Goal: Task Accomplishment & Management: Use online tool/utility

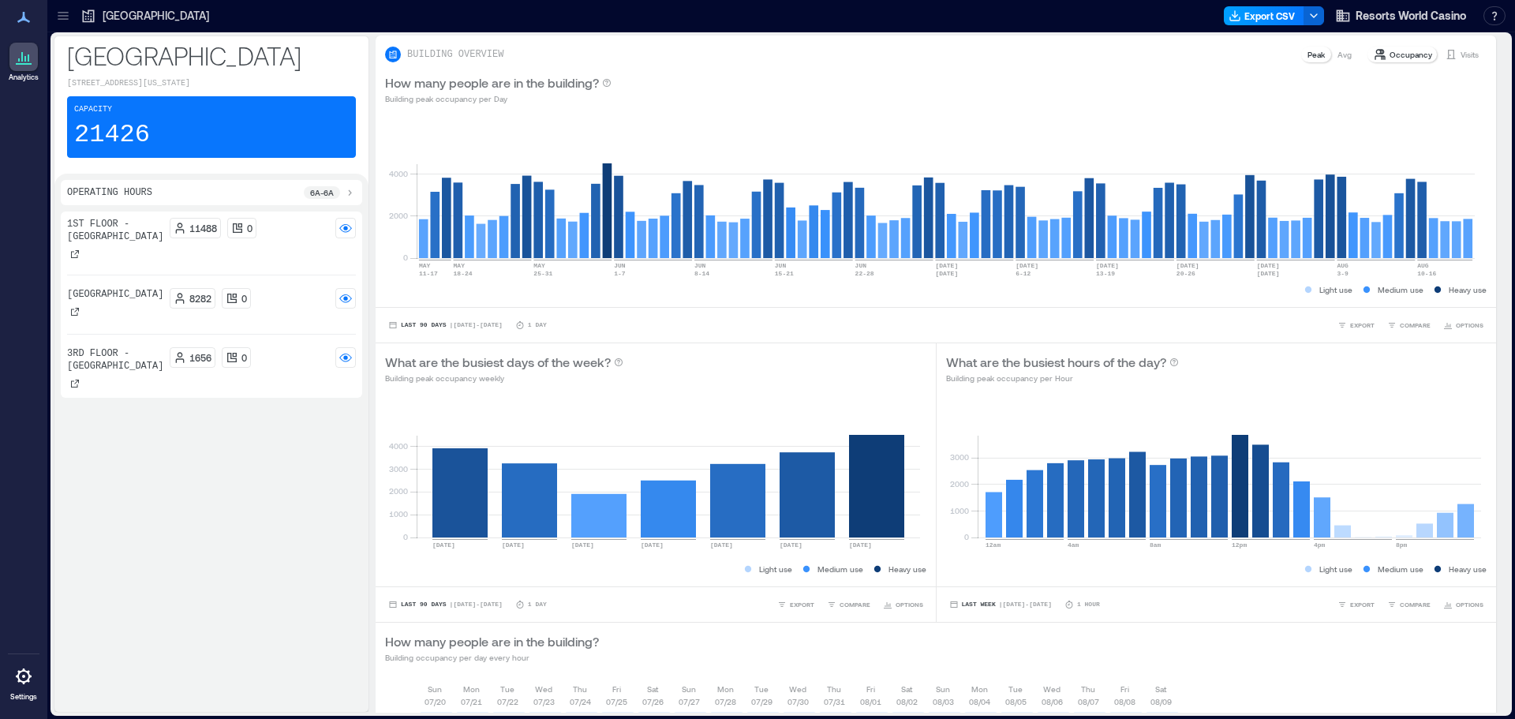
click at [1273, 19] on button "Export CSV" at bounding box center [1264, 15] width 80 height 19
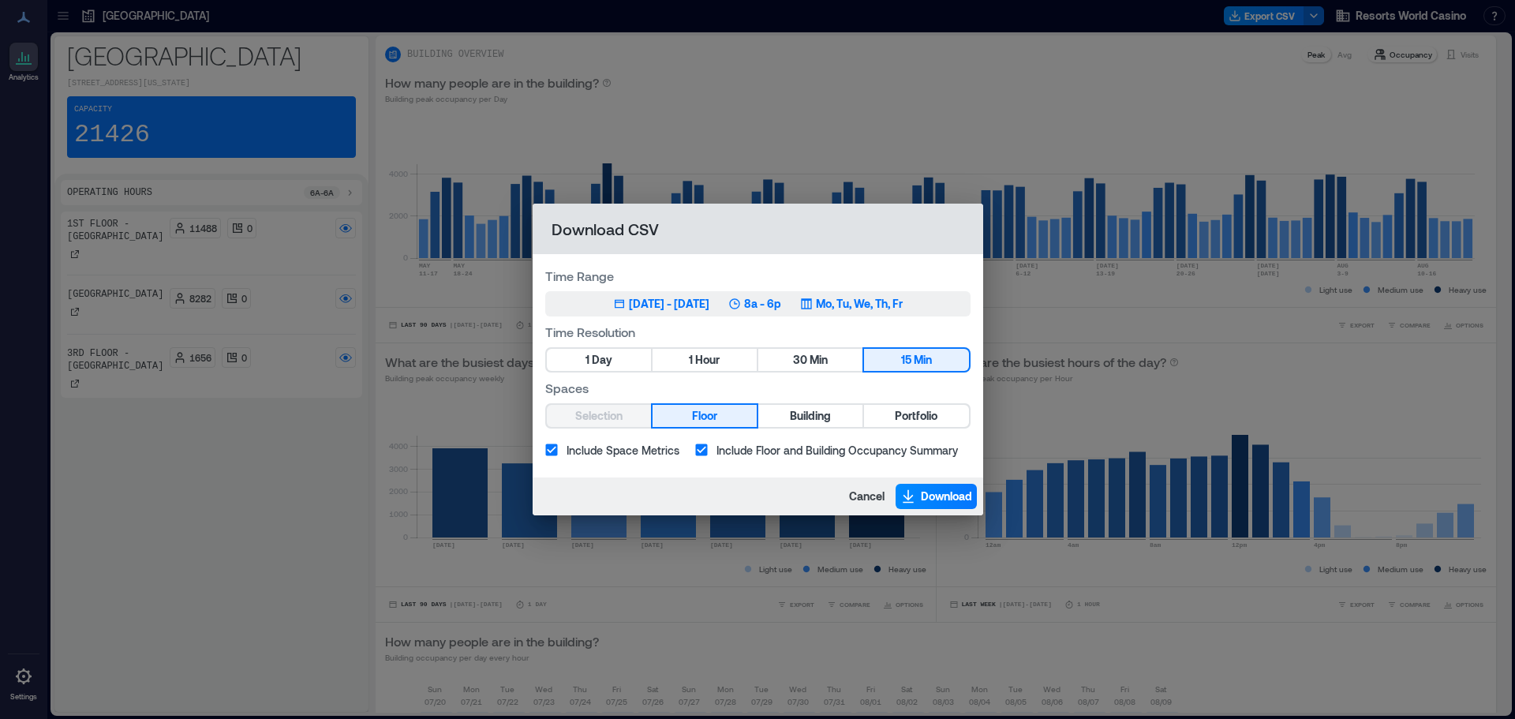
click at [781, 301] on p "8a - 6p" at bounding box center [762, 304] width 37 height 16
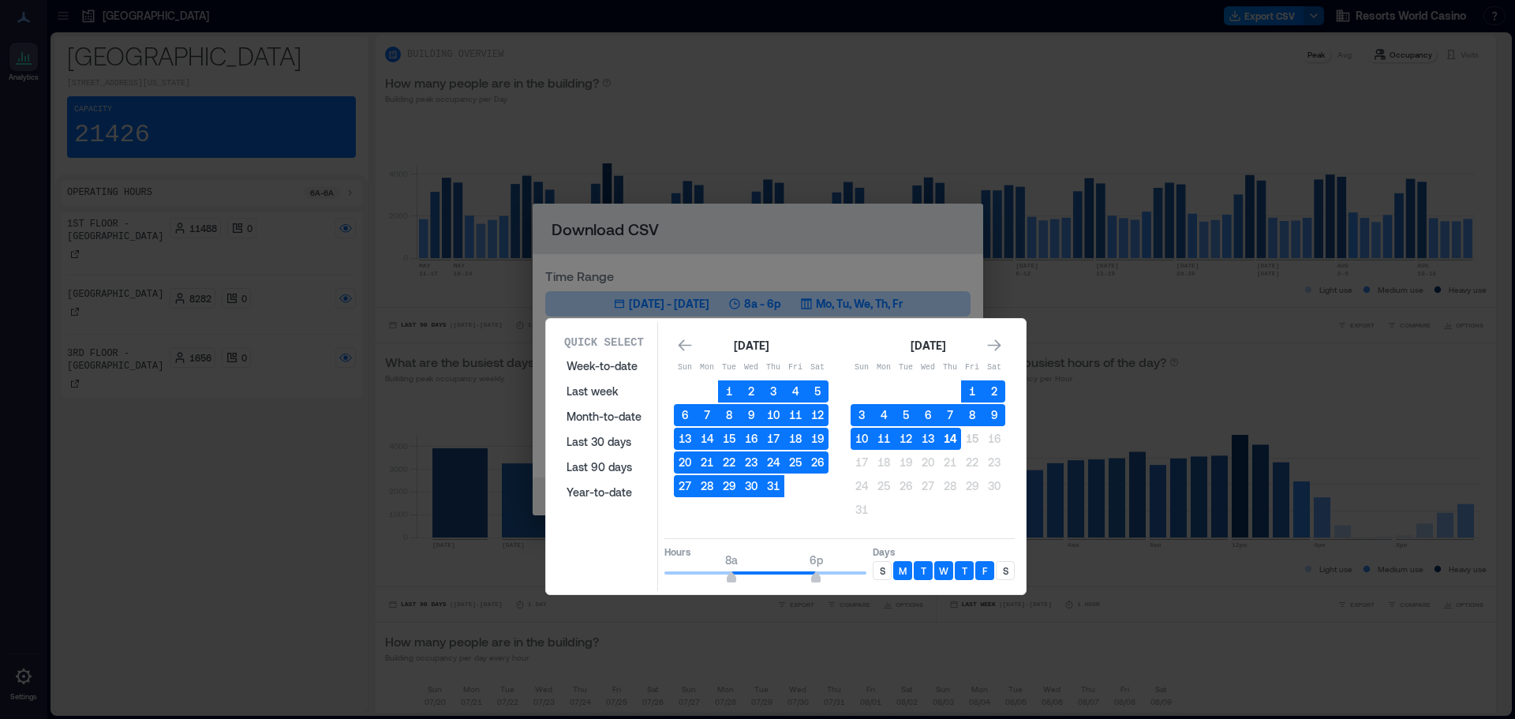
click at [944, 436] on button "14" at bounding box center [950, 439] width 22 height 22
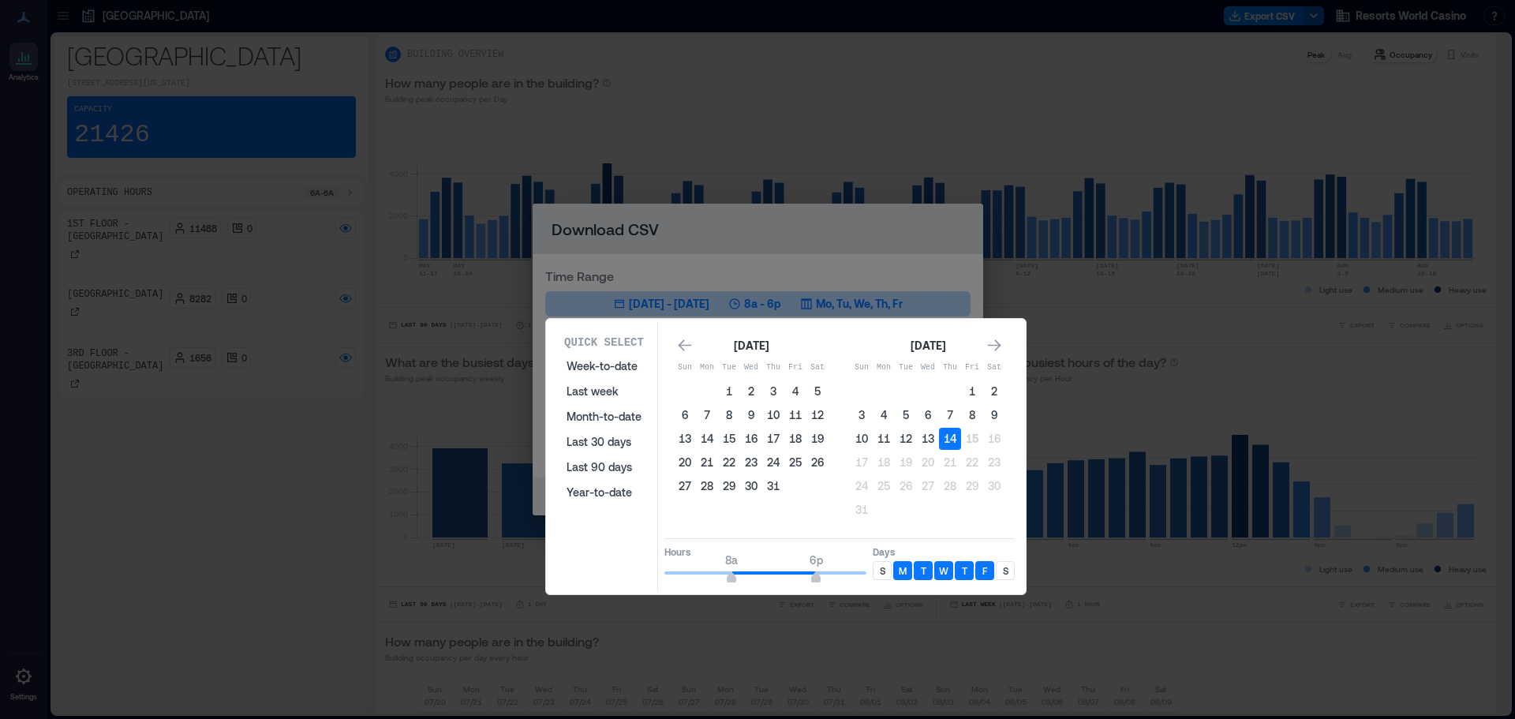
click at [1010, 574] on div "S" at bounding box center [1005, 570] width 19 height 19
click at [881, 572] on p "S" at bounding box center [883, 570] width 6 height 13
type input "**"
drag, startPoint x: 818, startPoint y: 582, endPoint x: 914, endPoint y: 578, distance: 96.3
click at [914, 578] on div "Hours 8a 12a Days S M T W T F S" at bounding box center [839, 561] width 350 height 47
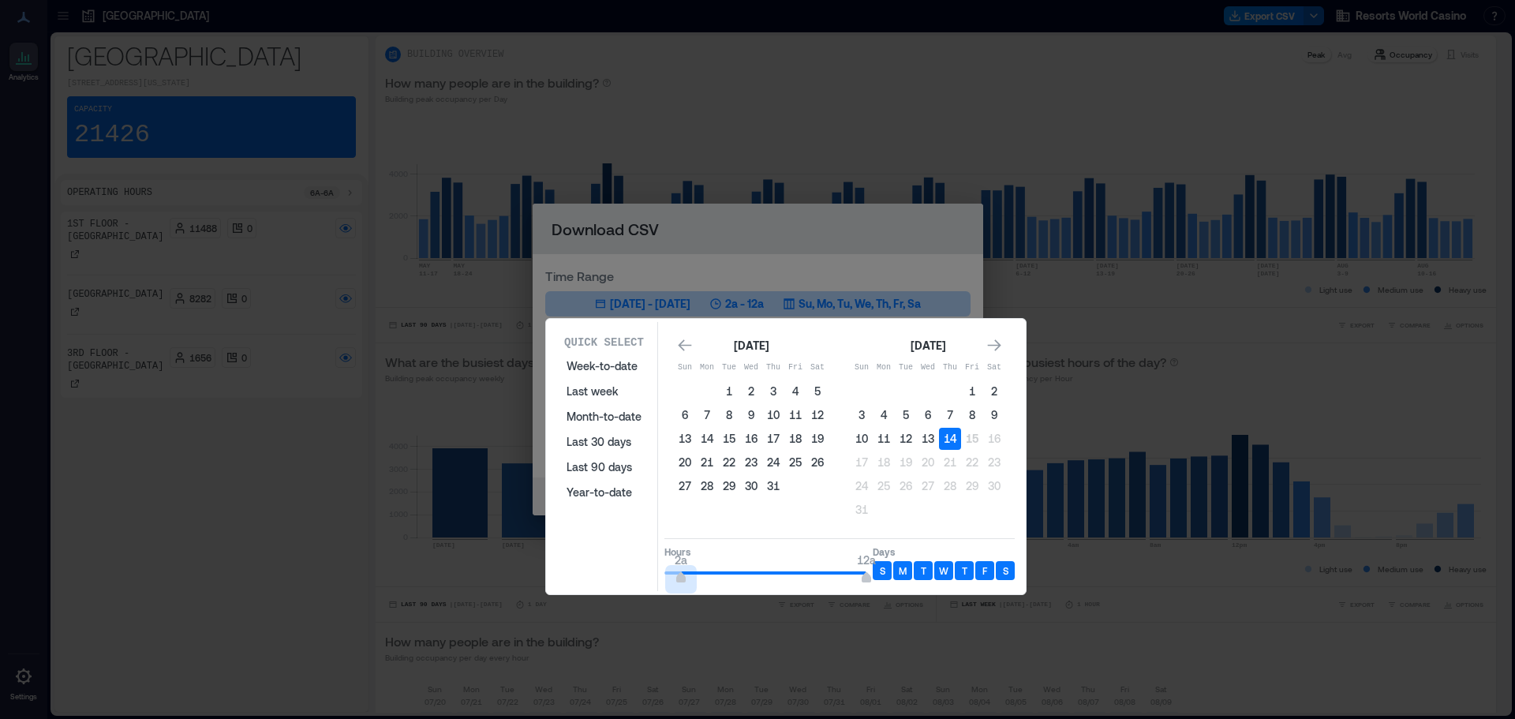
type input "*"
drag, startPoint x: 732, startPoint y: 580, endPoint x: 631, endPoint y: 590, distance: 101.5
click at [631, 590] on div "Quick Select Week-to-date Last week Month-to-date Last 30 days Last 90 days Yea…" at bounding box center [786, 456] width 470 height 269
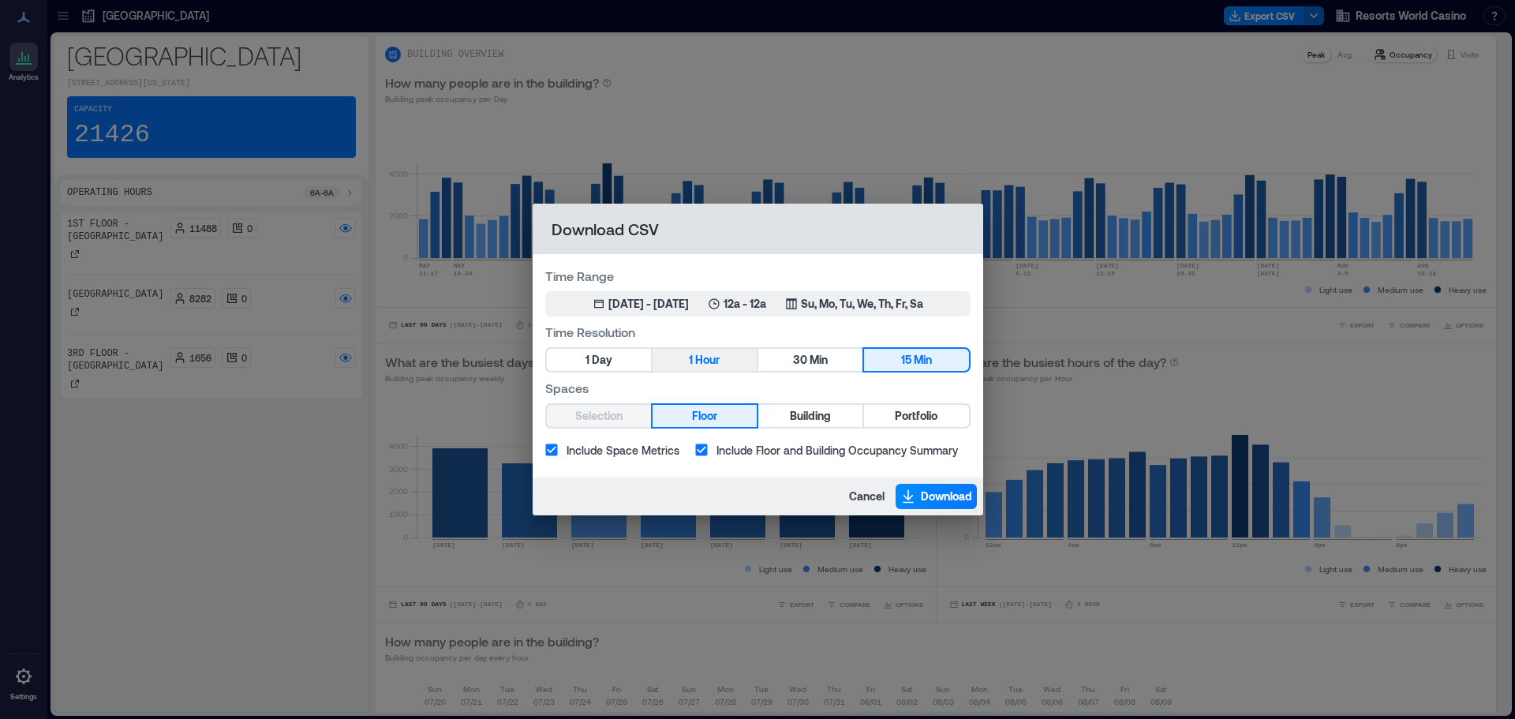
click at [705, 359] on span "Hour" at bounding box center [707, 360] width 24 height 20
click at [892, 420] on button "Portfolio" at bounding box center [916, 416] width 104 height 22
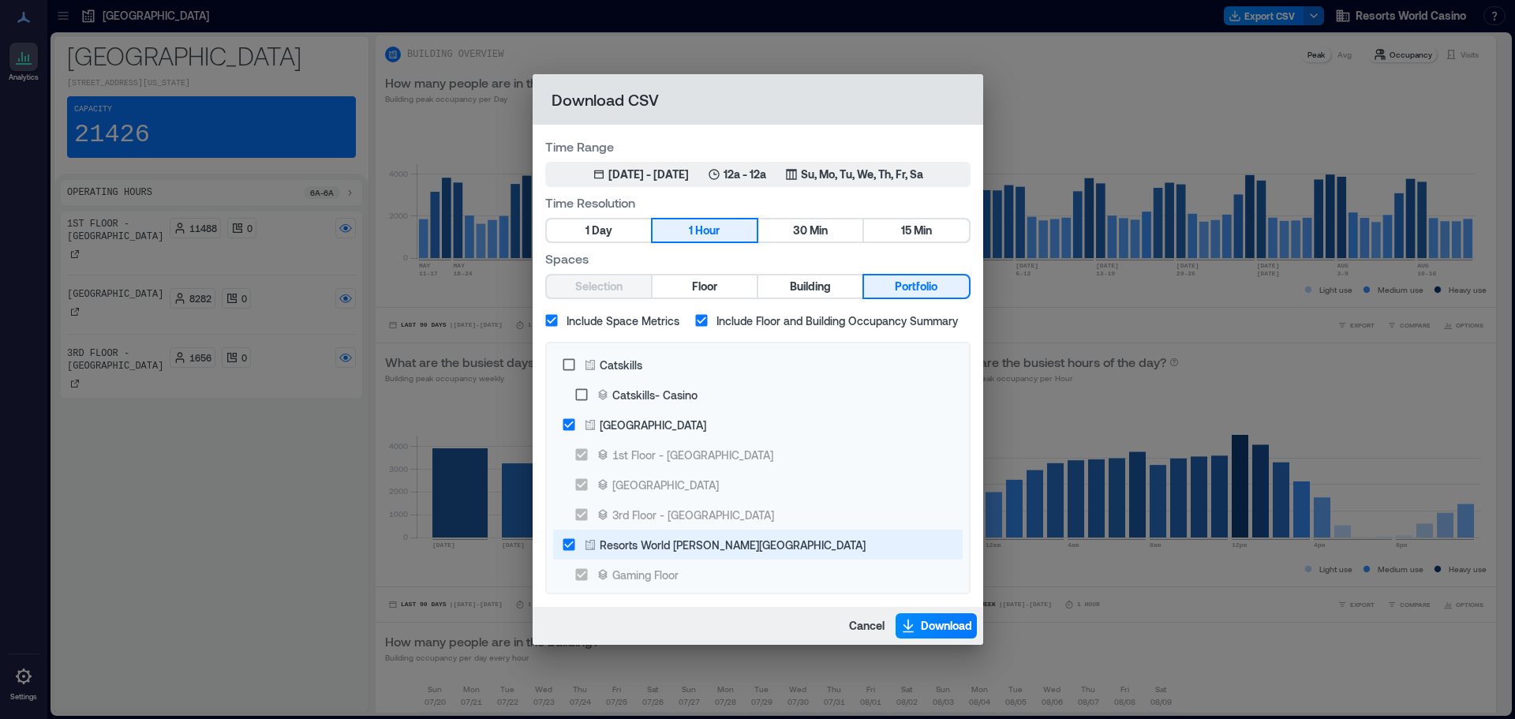
click at [599, 546] on div "Resorts World [PERSON_NAME][GEOGRAPHIC_DATA]" at bounding box center [725, 545] width 282 height 17
click at [913, 622] on icon "button" at bounding box center [908, 626] width 16 height 16
